Goal: Task Accomplishment & Management: Use online tool/utility

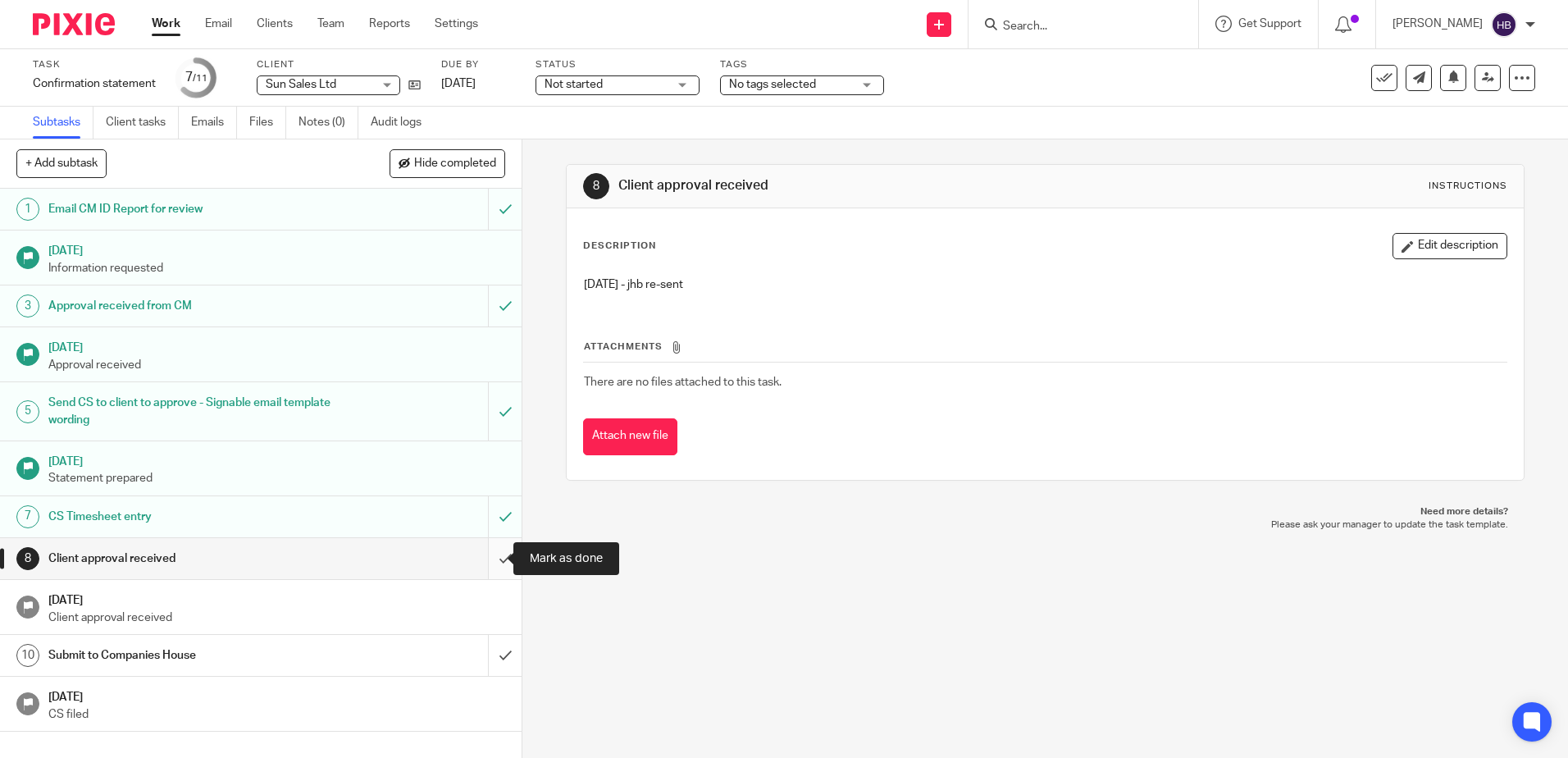
click at [484, 557] on input "submit" at bounding box center [261, 558] width 522 height 41
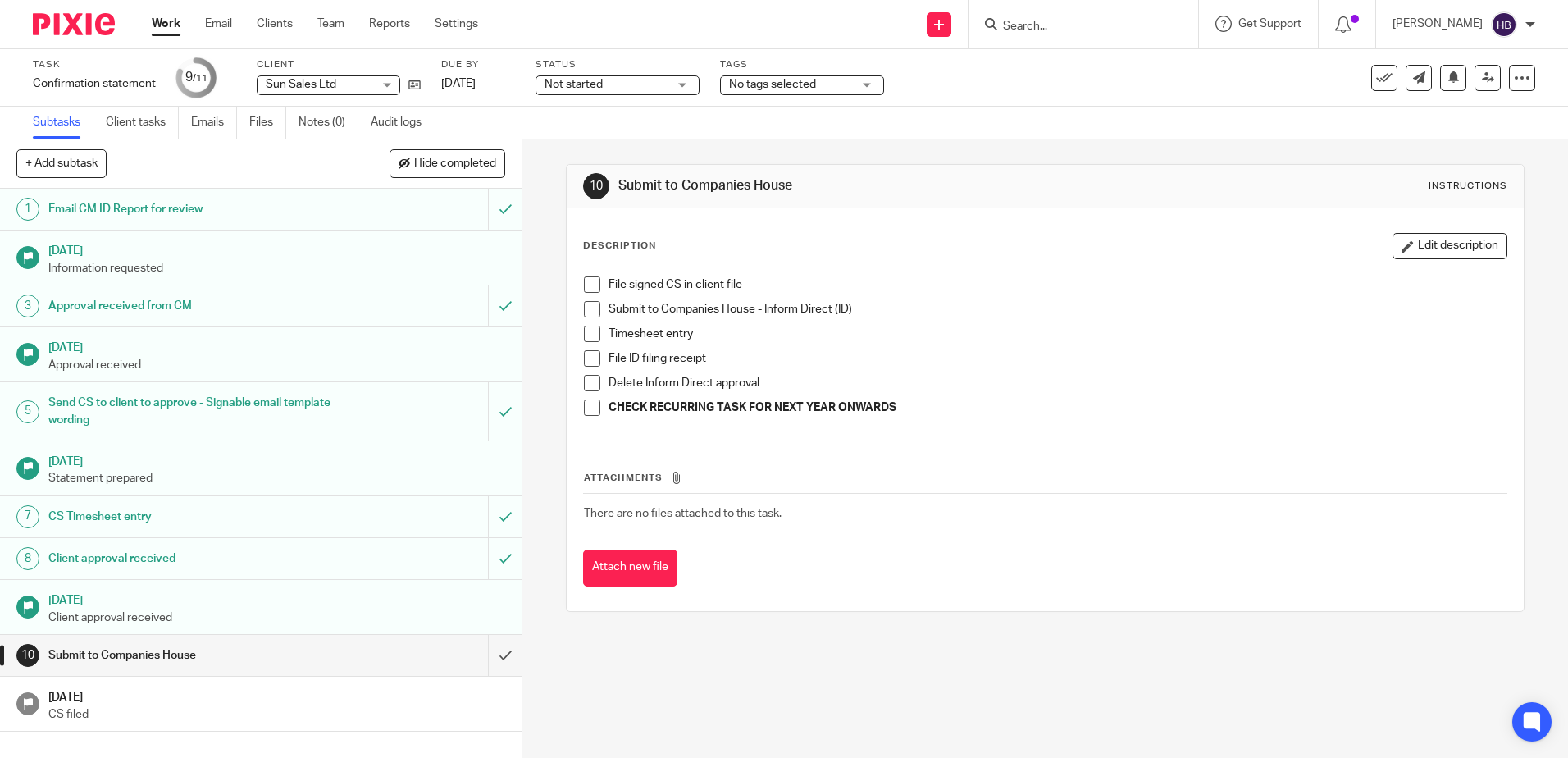
click at [584, 280] on span at bounding box center [592, 284] width 17 height 17
click at [586, 309] on span at bounding box center [592, 309] width 17 height 17
click at [587, 336] on span at bounding box center [592, 333] width 17 height 17
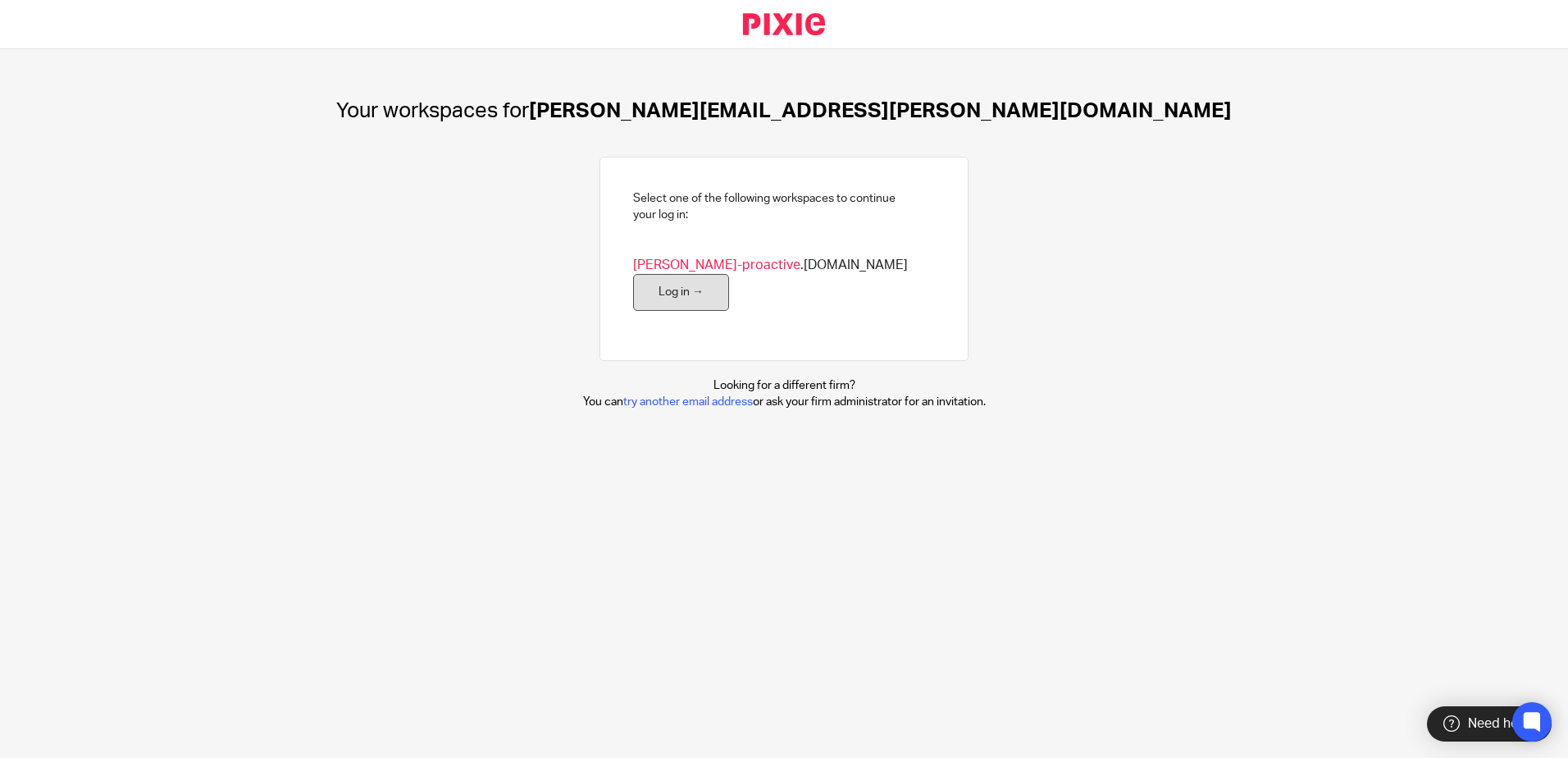
click at [729, 274] on link "Log in →" at bounding box center [681, 293] width 96 height 37
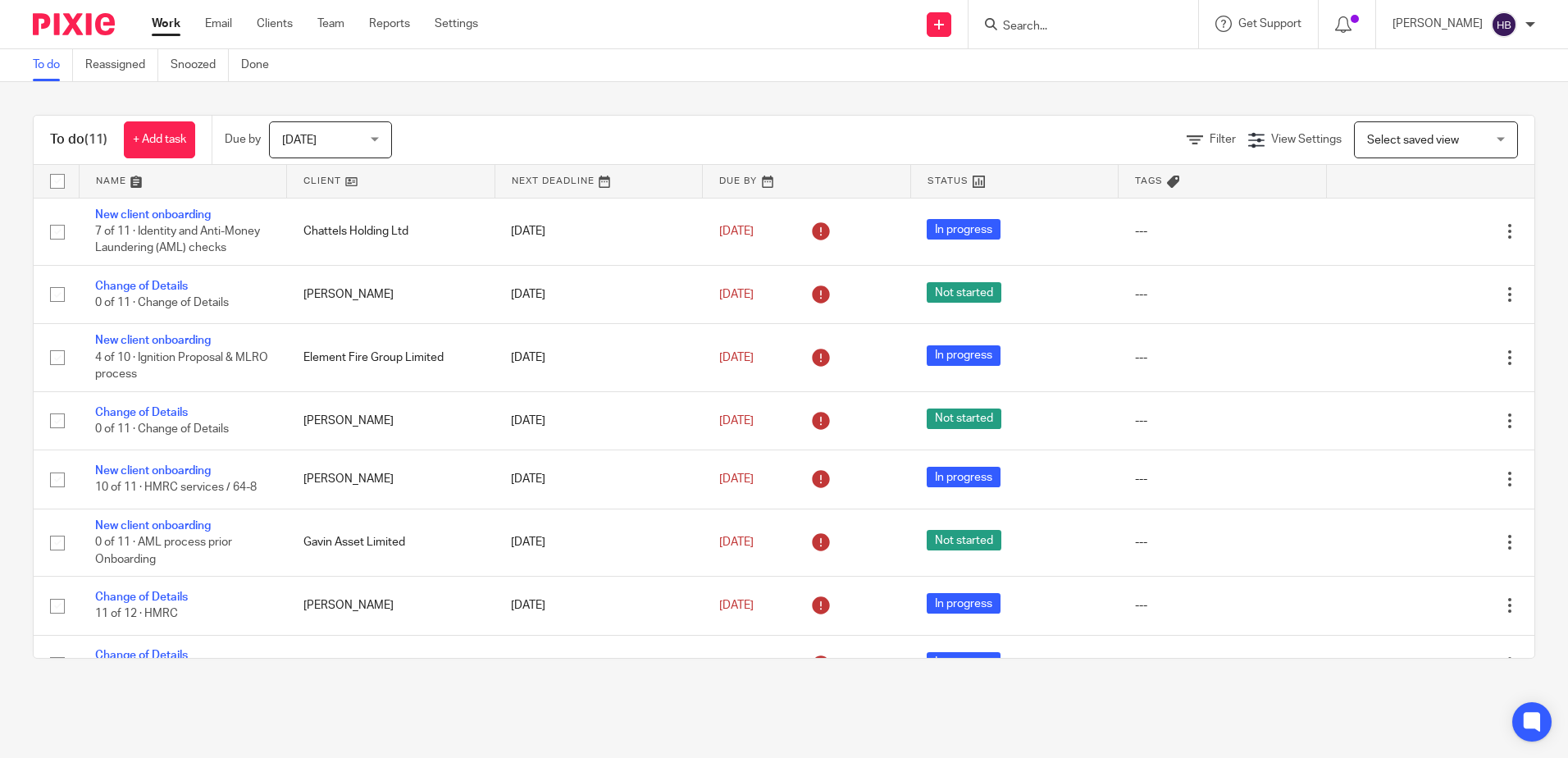
click at [1056, 26] on input "Search" at bounding box center [1075, 27] width 147 height 15
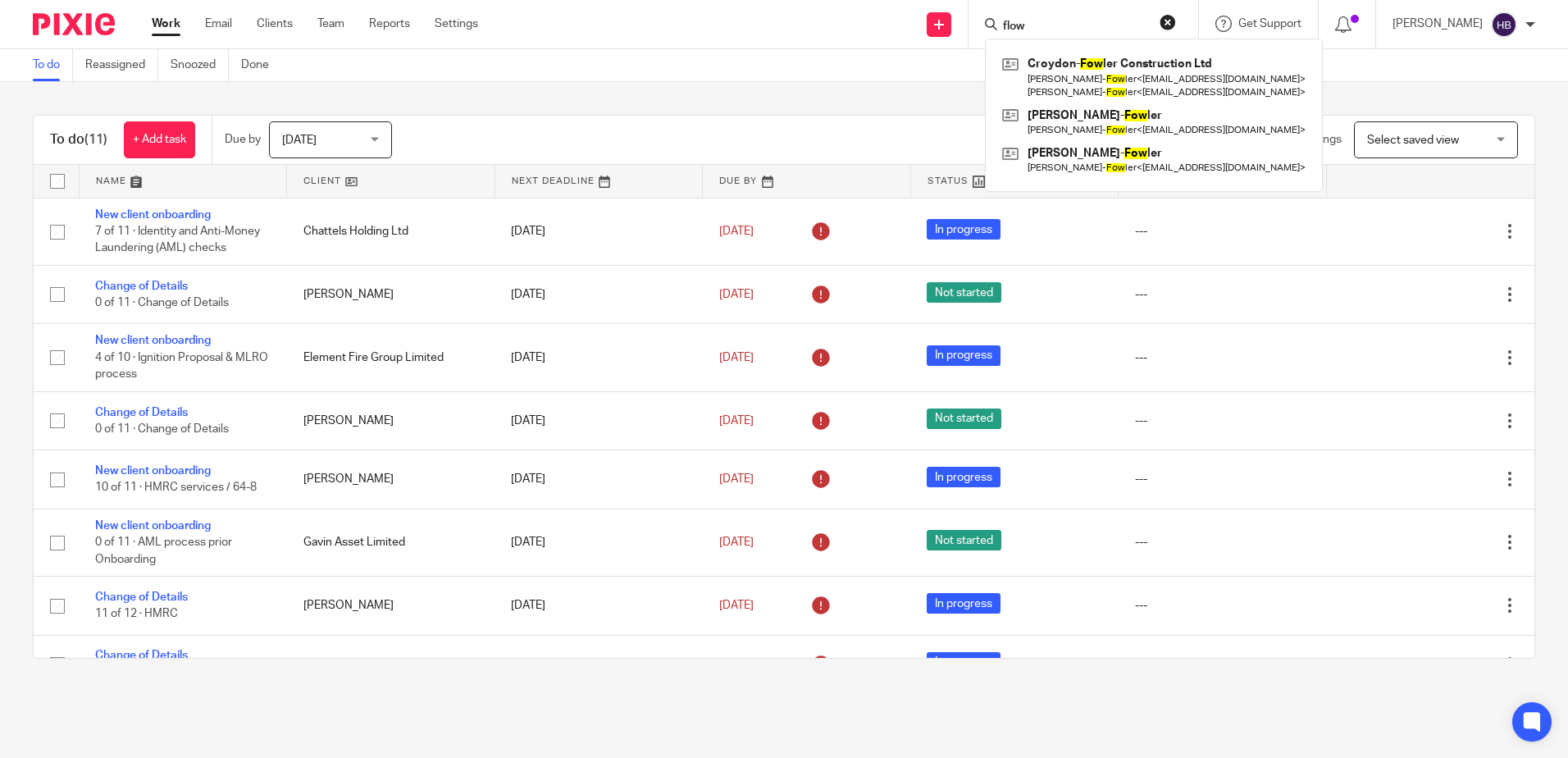
type input "flow"
click button "submit" at bounding box center [0, 0] width 0 height 0
click at [1175, 23] on button "reset" at bounding box center [1168, 22] width 17 height 17
